Goal: Check status: Check status

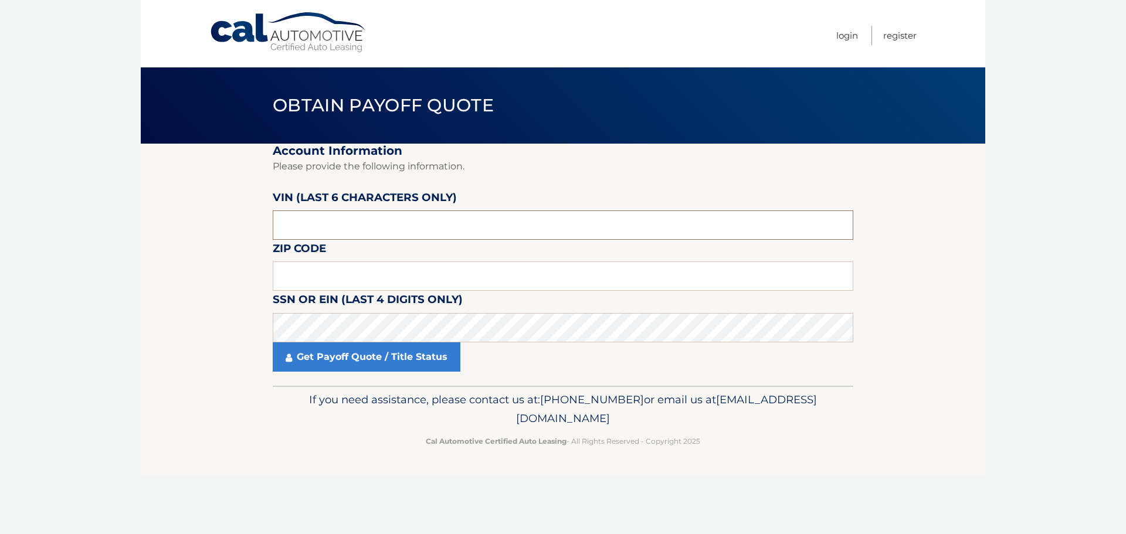
click at [356, 224] on input "text" at bounding box center [563, 225] width 581 height 29
paste input "215262"
type input "215262"
click at [302, 268] on input "text" at bounding box center [563, 276] width 581 height 29
click at [289, 287] on input "text" at bounding box center [563, 276] width 581 height 29
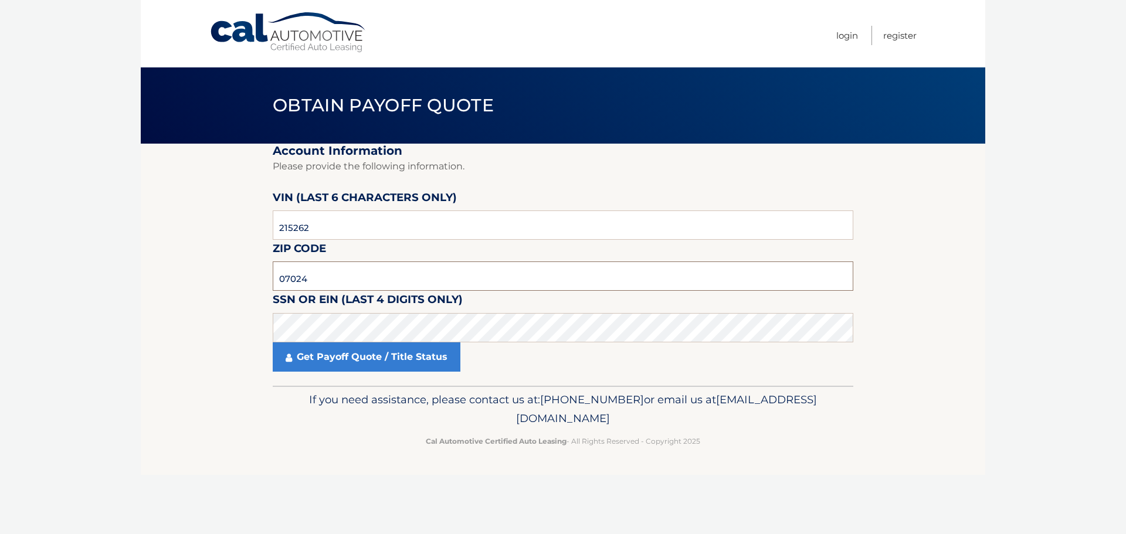
type input "07024"
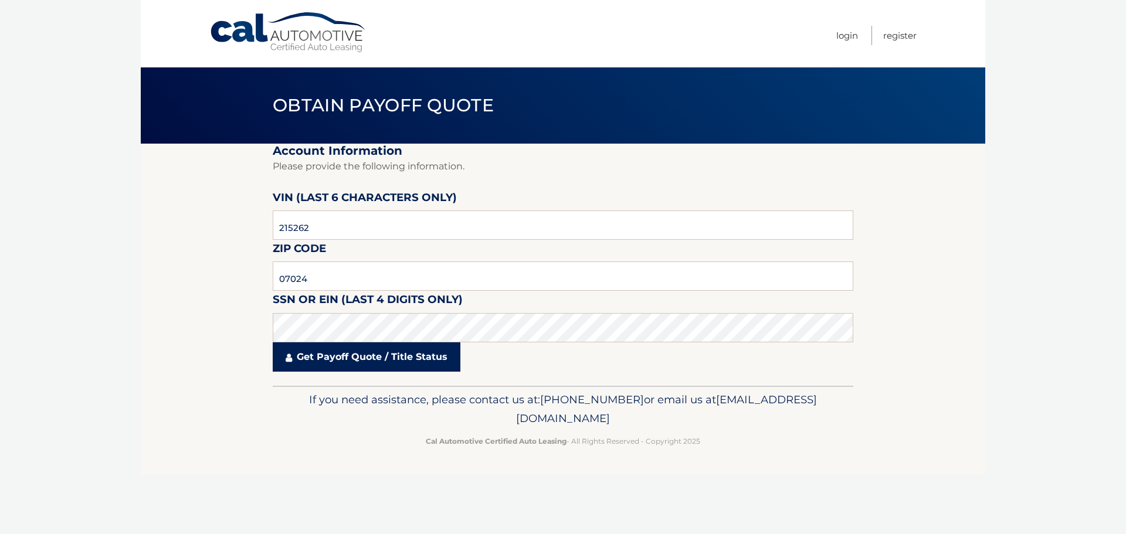
click at [322, 370] on link "Get Payoff Quote / Title Status" at bounding box center [367, 357] width 188 height 29
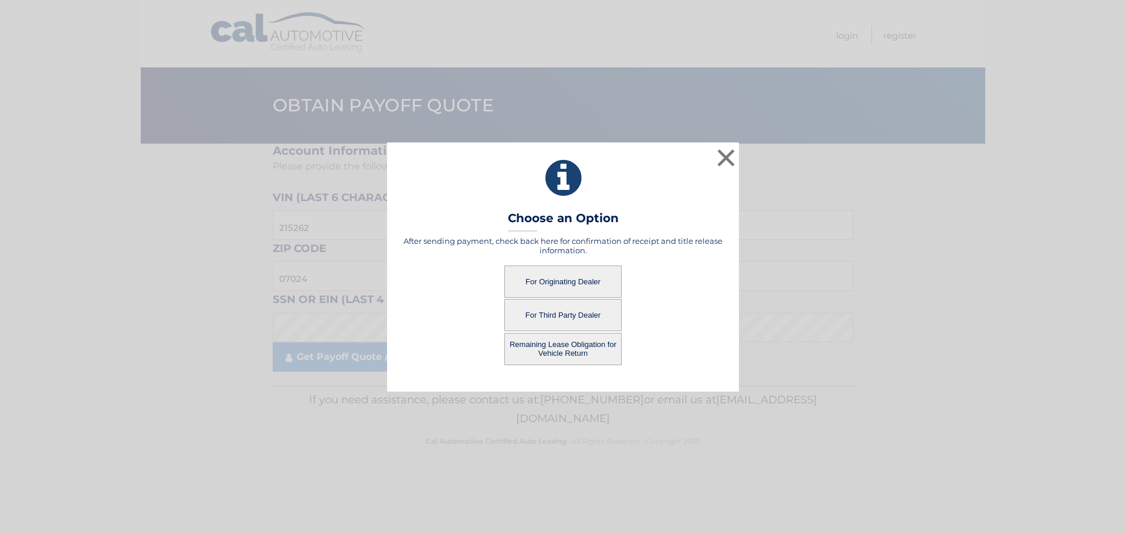
click at [554, 353] on button "Remaining Lease Obligation for Vehicle Return" at bounding box center [562, 349] width 117 height 32
click at [575, 343] on button "Remaining Lease Obligation for Vehicle Return" at bounding box center [562, 349] width 117 height 32
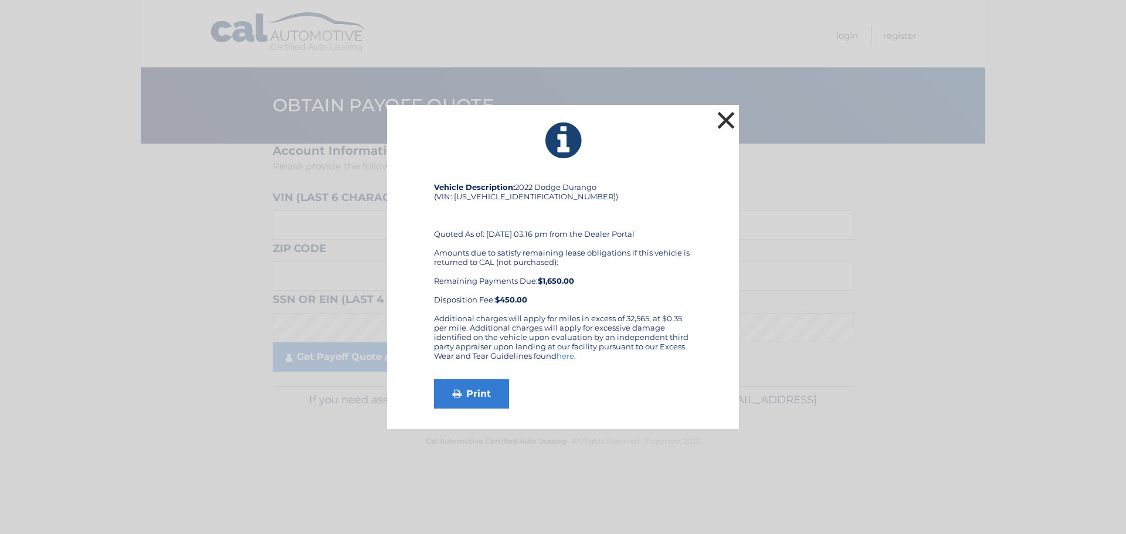
click at [724, 114] on button "×" at bounding box center [726, 120] width 23 height 23
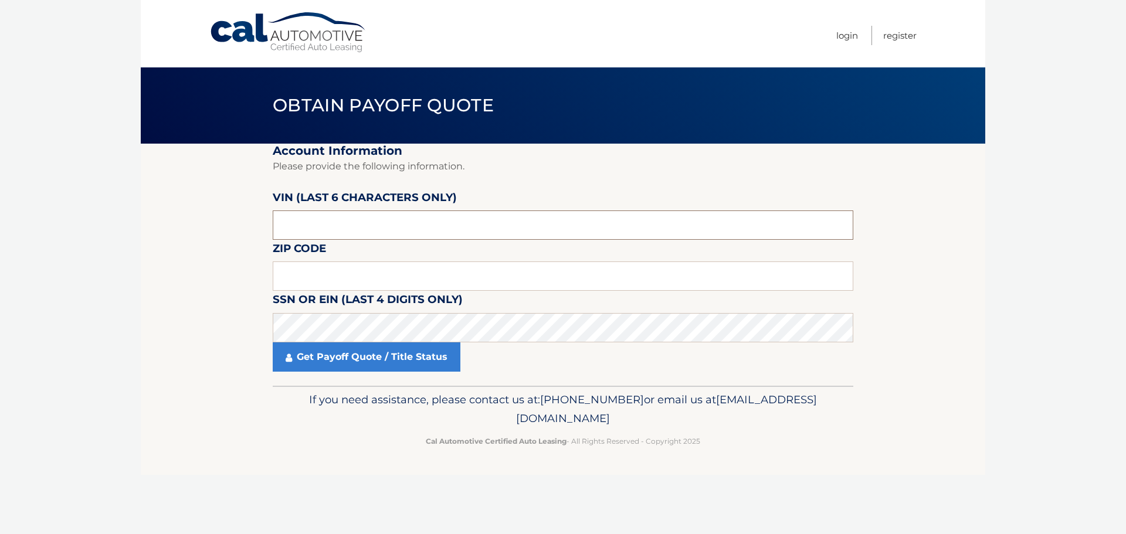
click at [312, 226] on input "text" at bounding box center [563, 225] width 581 height 29
paste input "215262"
type input "215262"
click at [294, 273] on input "text" at bounding box center [563, 276] width 581 height 29
type input "07024"
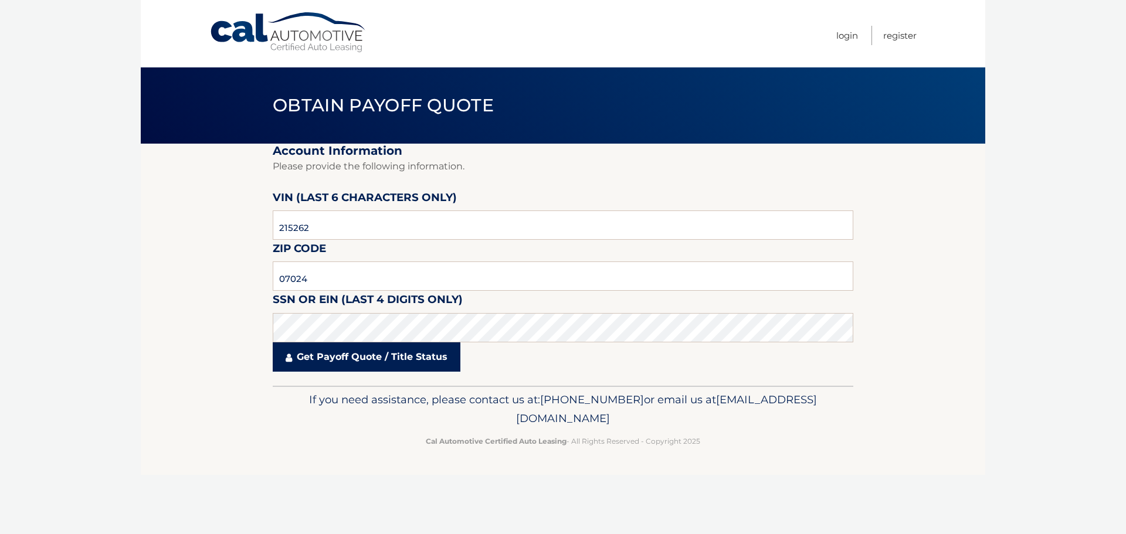
click at [360, 364] on link "Get Payoff Quote / Title Status" at bounding box center [367, 357] width 188 height 29
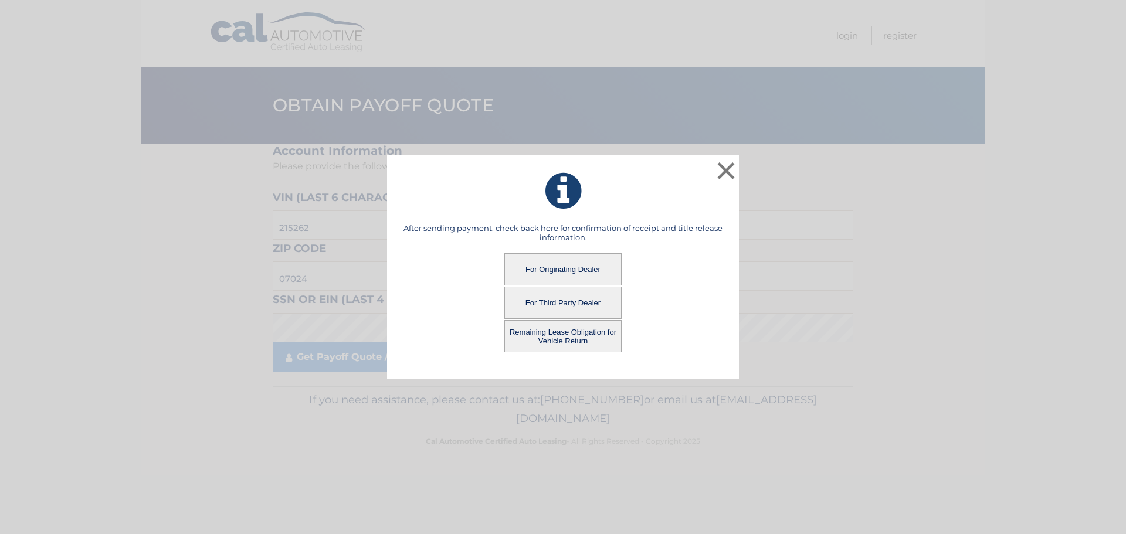
click at [548, 262] on button "For Originating Dealer" at bounding box center [562, 269] width 117 height 32
click at [581, 270] on button "For Originating Dealer" at bounding box center [562, 269] width 117 height 32
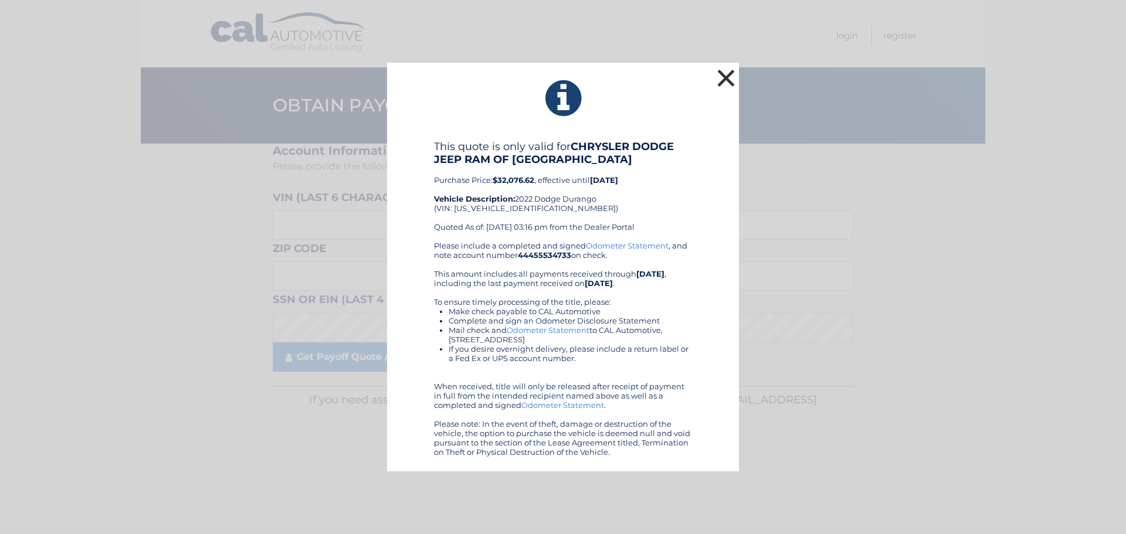
click at [715, 80] on button "×" at bounding box center [726, 77] width 23 height 23
